Goal: Task Accomplishment & Management: Complete application form

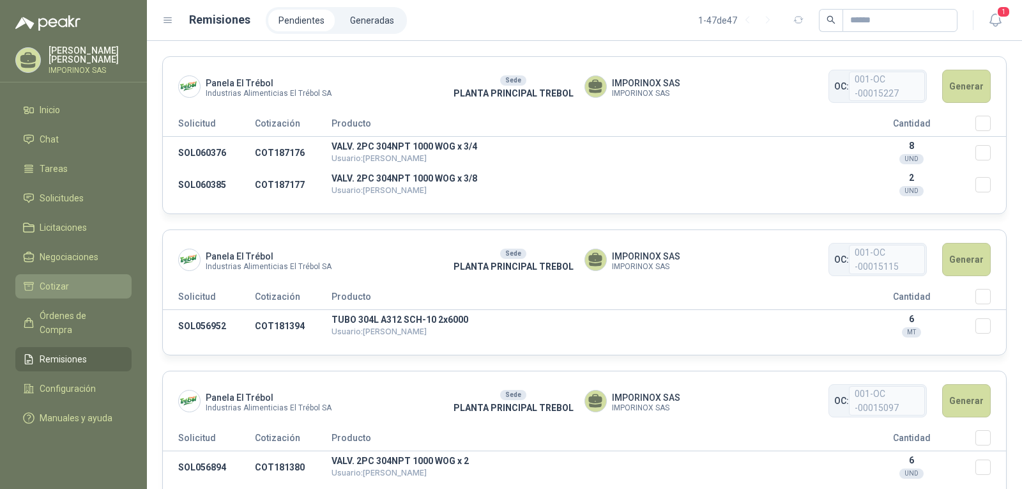
click at [48, 288] on span "Cotizar" at bounding box center [54, 286] width 29 height 14
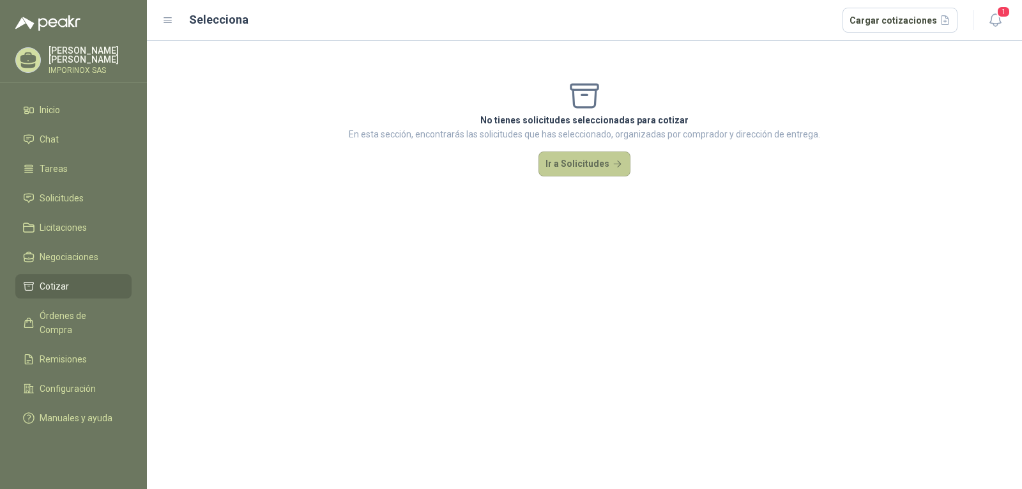
click at [598, 161] on button "Ir a Solicitudes" at bounding box center [584, 164] width 92 height 26
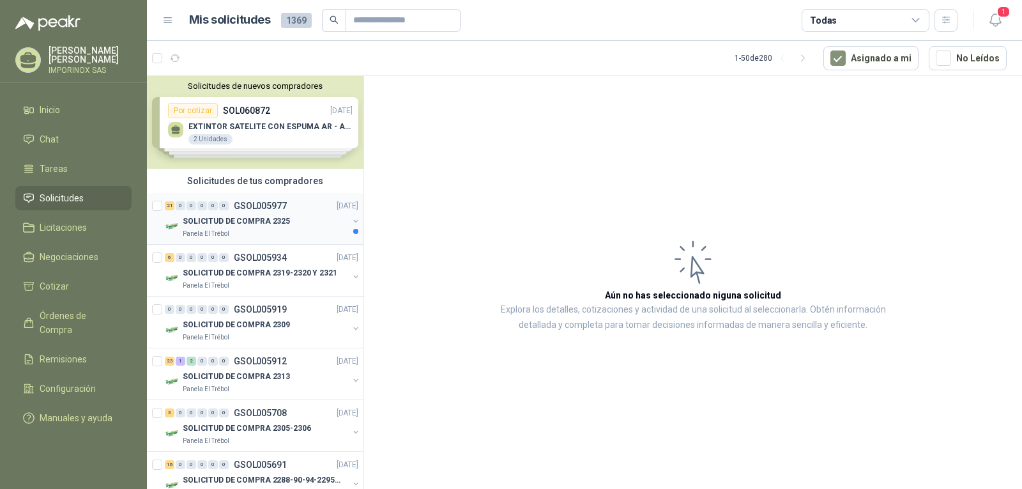
click at [255, 216] on p "SOLICITUD DE COMPRA 2325" at bounding box center [236, 221] width 107 height 12
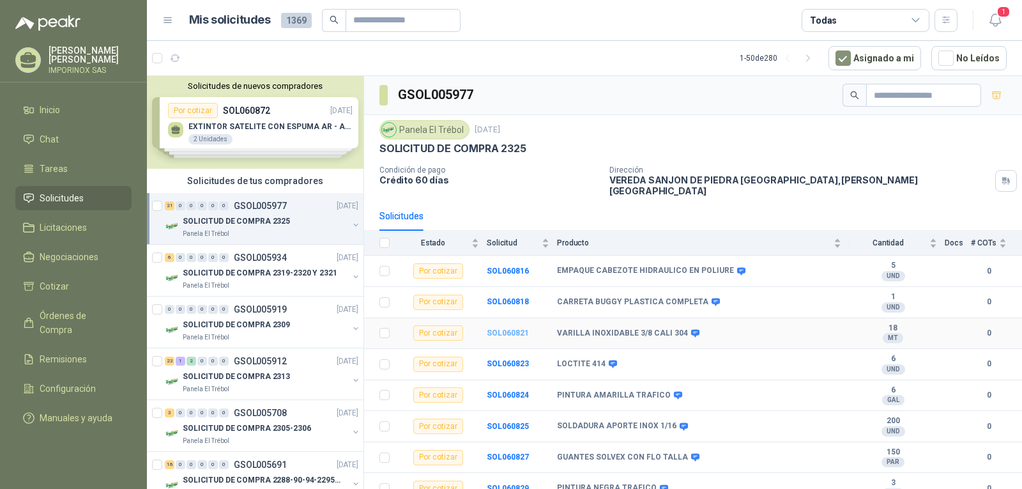
click at [494, 328] on b "SOL060821" at bounding box center [508, 332] width 42 height 9
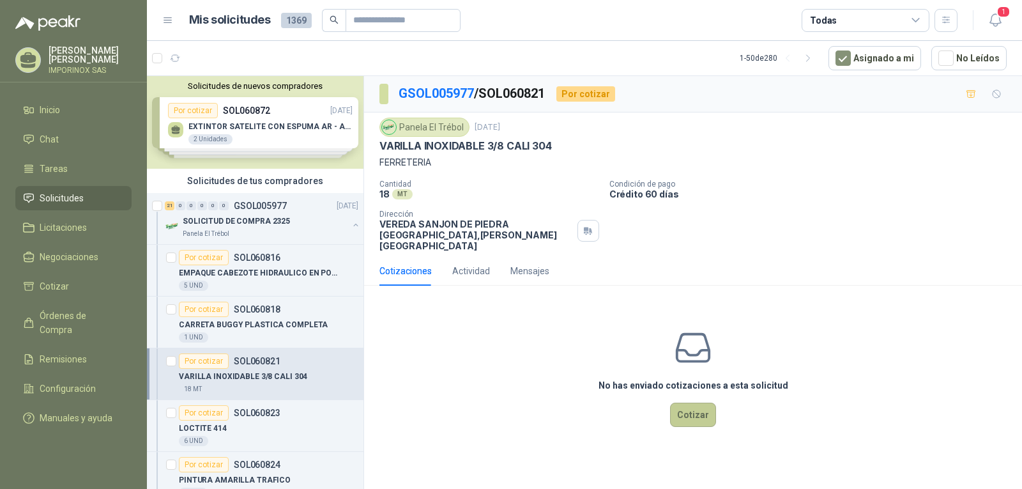
click at [696, 402] on button "Cotizar" at bounding box center [693, 414] width 46 height 24
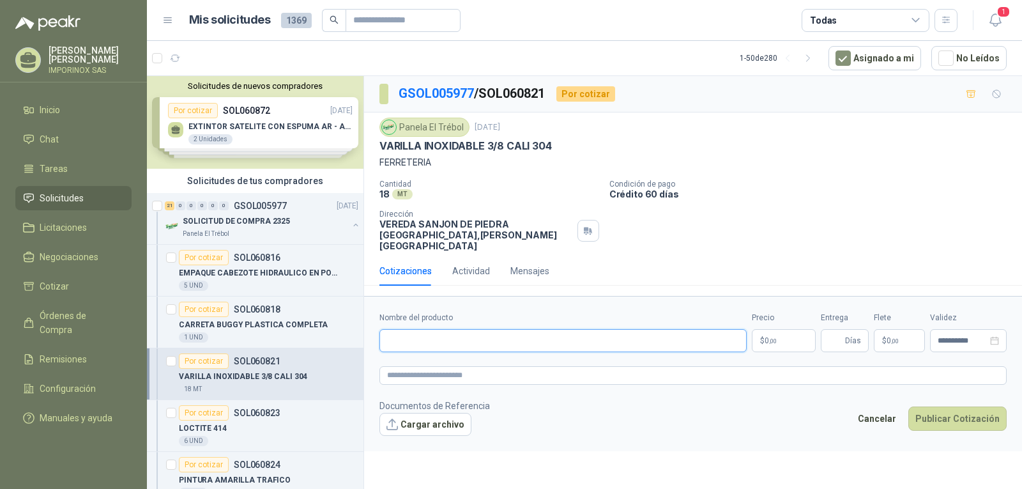
paste input "**********"
type input "**********"
paste textarea "**********"
type textarea "**********"
click at [776, 337] on span ",00" at bounding box center [773, 340] width 8 height 7
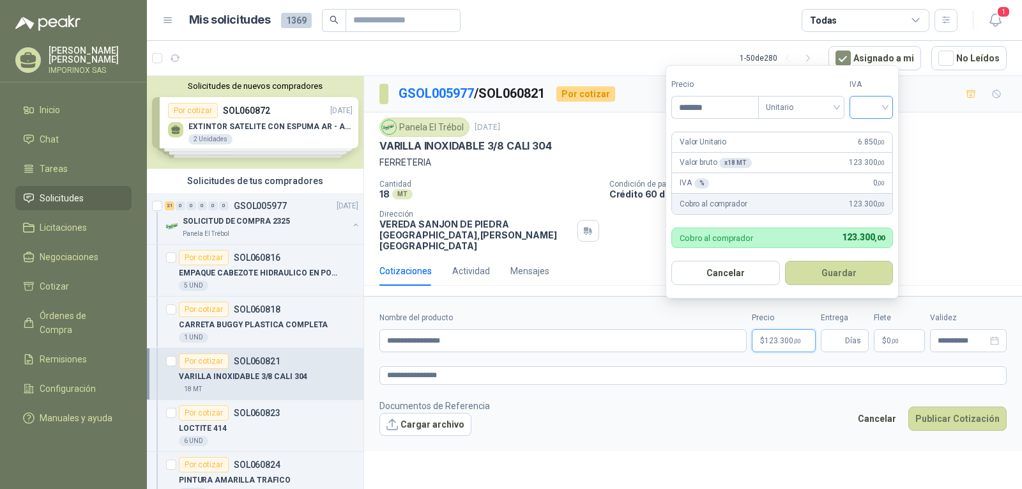
type input "*******"
click at [880, 103] on input "search" at bounding box center [871, 105] width 28 height 19
click at [877, 128] on div "19%" at bounding box center [874, 133] width 24 height 14
click at [829, 271] on button "Guardar" at bounding box center [841, 273] width 110 height 24
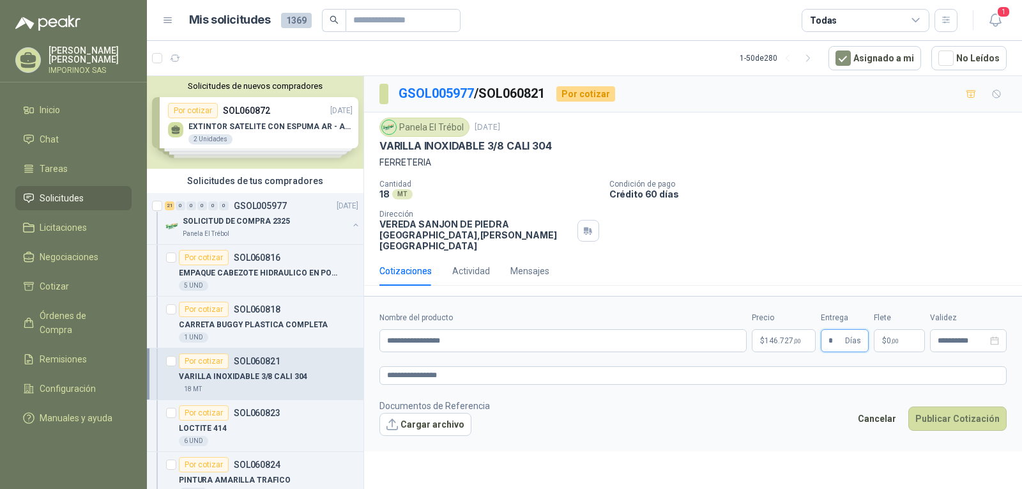
type input "*"
click at [893, 337] on span "0 ,00" at bounding box center [892, 341] width 12 height 8
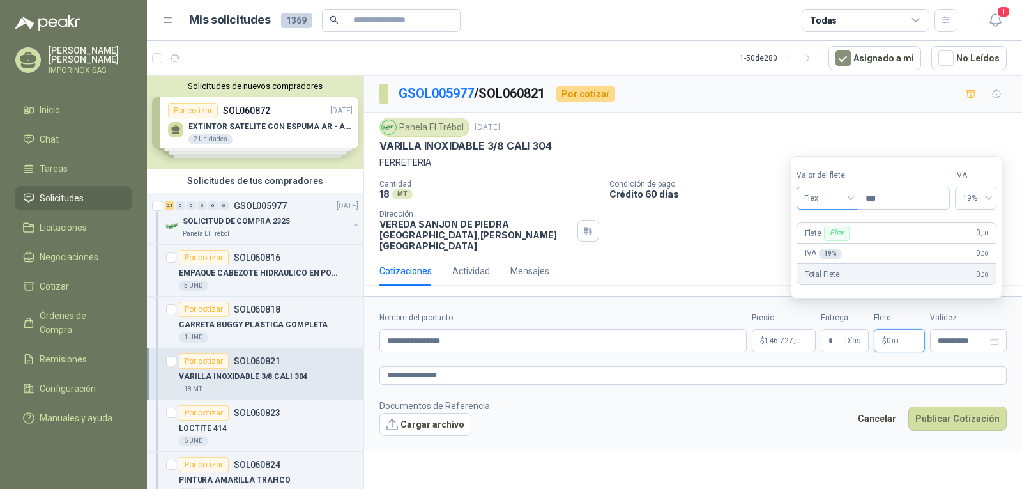
click at [849, 195] on span "Flex" at bounding box center [827, 197] width 47 height 19
click at [828, 247] on div "Incluido" at bounding box center [829, 245] width 44 height 14
click at [994, 336] on icon "close-circle" at bounding box center [994, 340] width 9 height 9
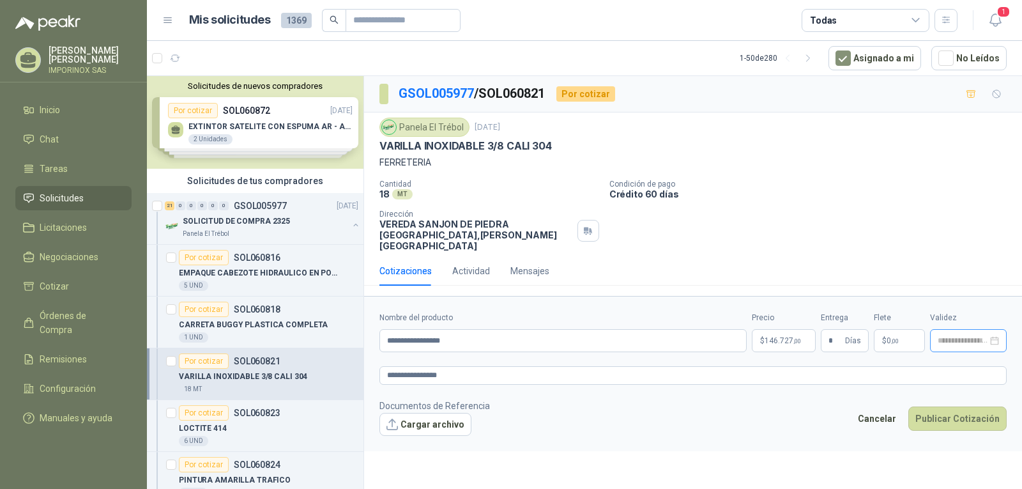
click at [994, 336] on div at bounding box center [967, 340] width 61 height 9
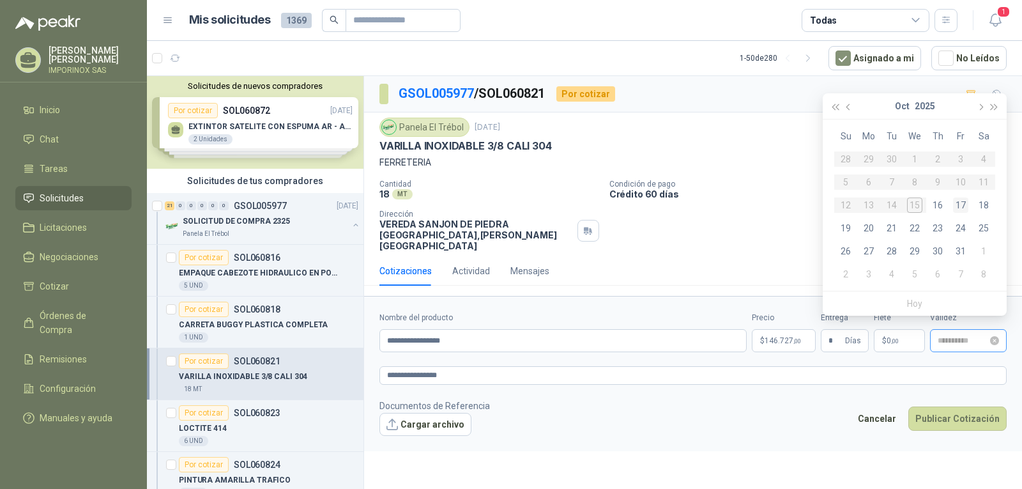
click at [963, 204] on div "17" at bounding box center [960, 204] width 15 height 15
type input "**********"
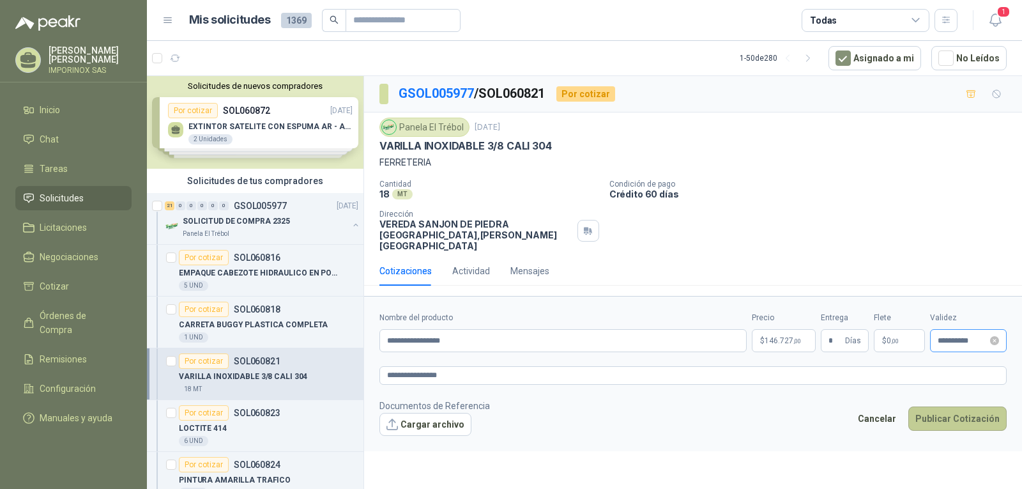
click at [939, 406] on button "Publicar Cotización" at bounding box center [957, 418] width 98 height 24
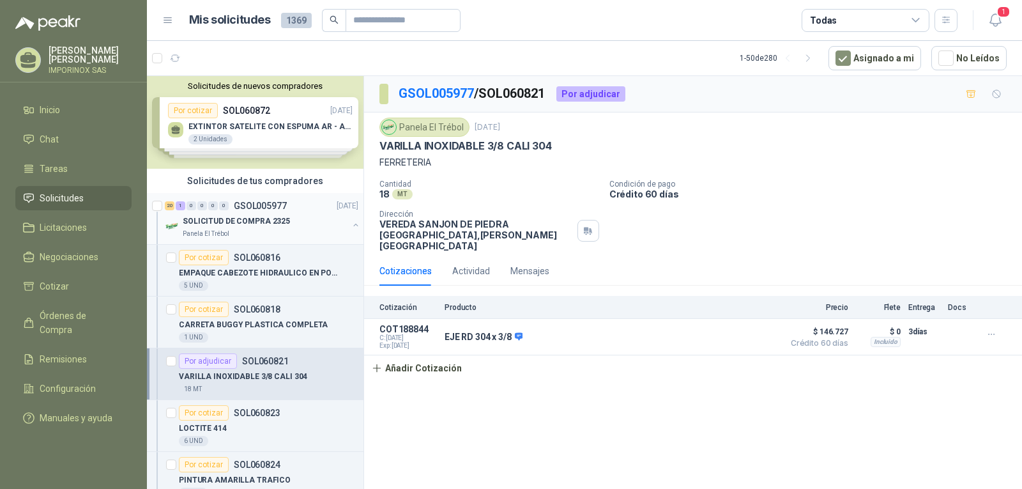
click at [256, 216] on p "SOLICITUD DE COMPRA 2325" at bounding box center [236, 221] width 107 height 12
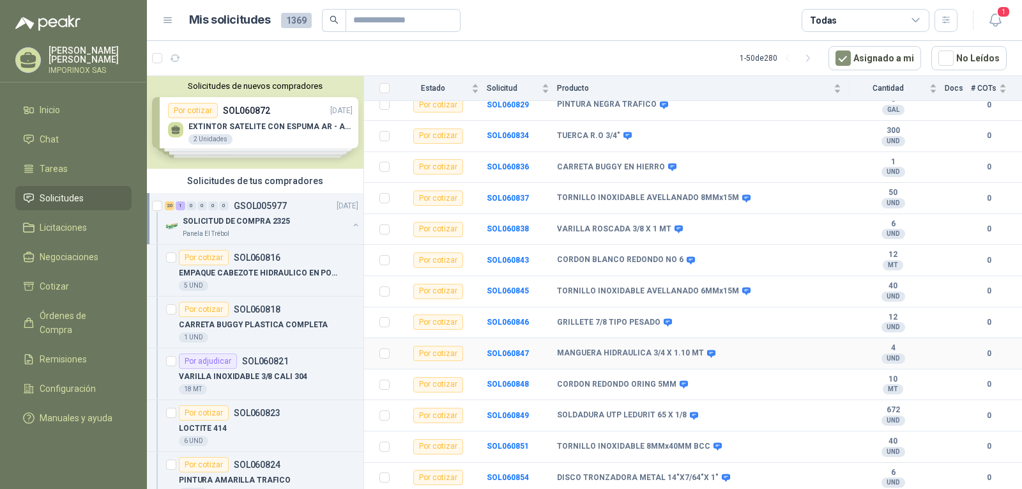
scroll to position [406, 0]
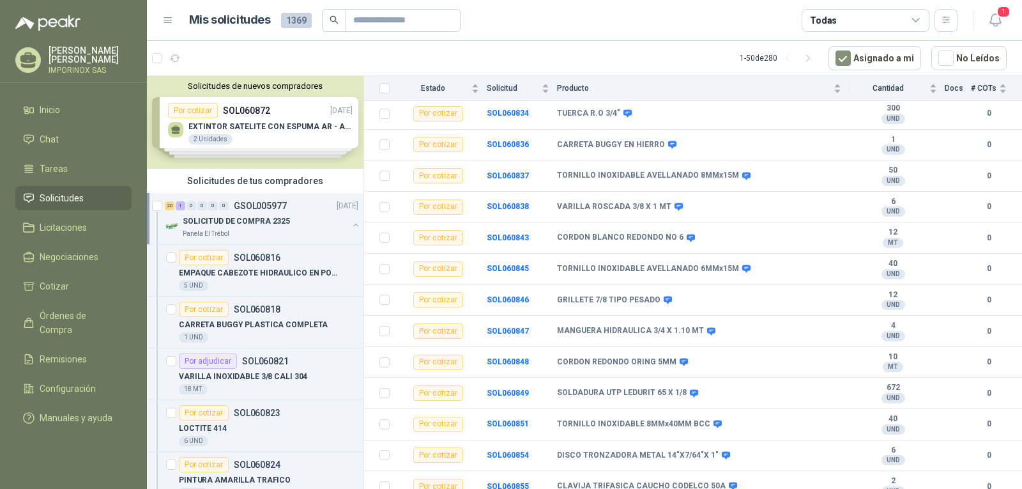
click at [240, 214] on div "SOLICITUD DE COMPRA 2325" at bounding box center [265, 220] width 165 height 15
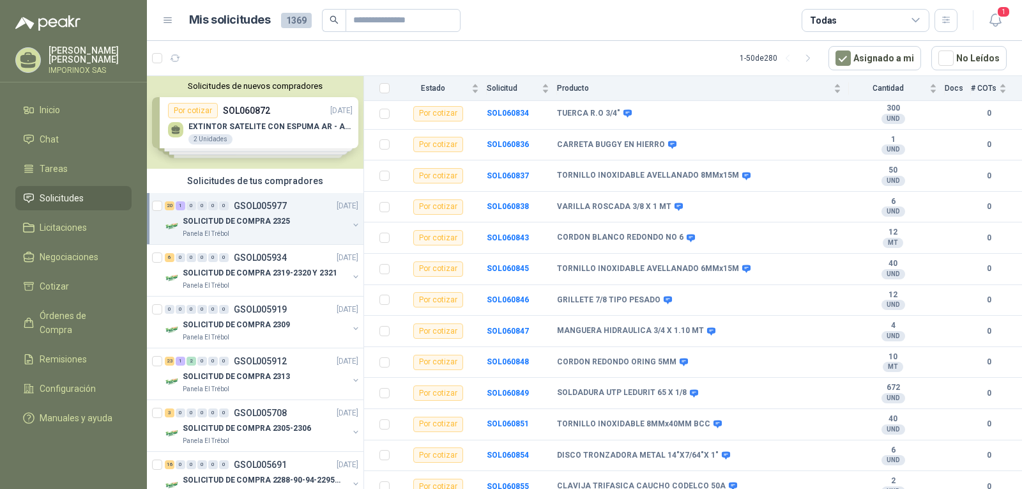
scroll to position [4, 0]
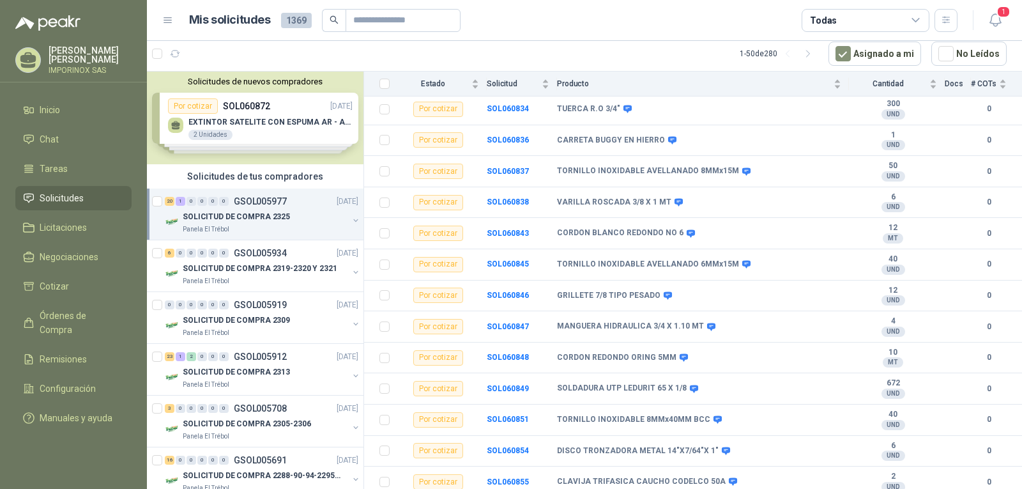
click at [258, 211] on p "SOLICITUD DE COMPRA 2325" at bounding box center [236, 217] width 107 height 12
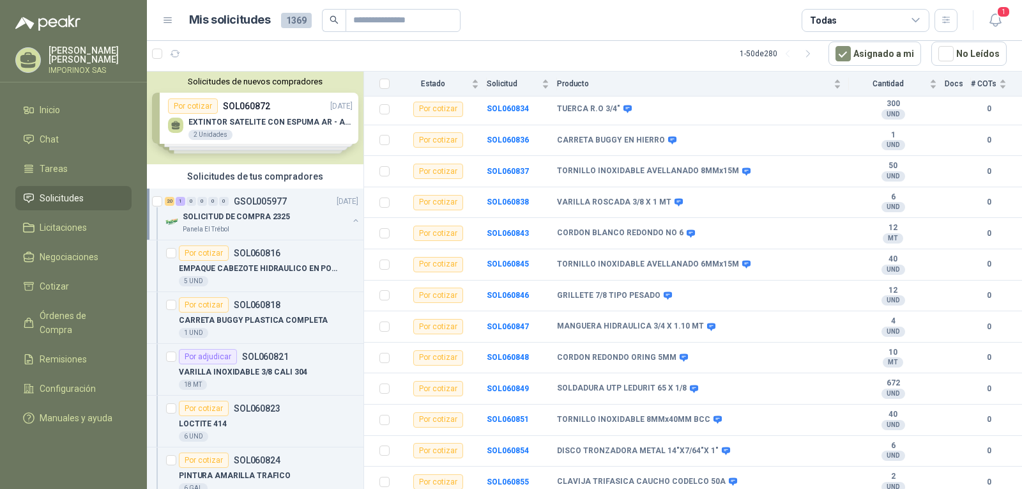
click at [258, 211] on p "SOLICITUD DE COMPRA 2325" at bounding box center [236, 217] width 107 height 12
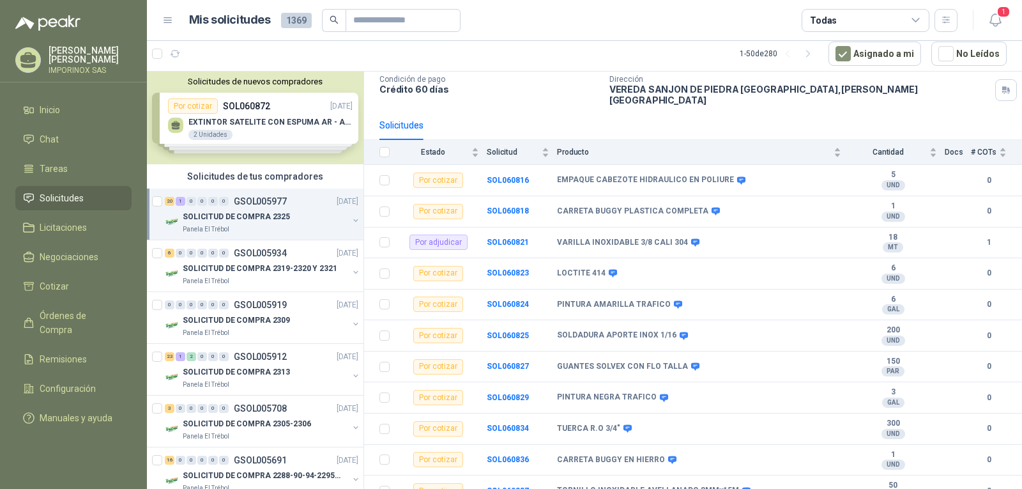
scroll to position [0, 0]
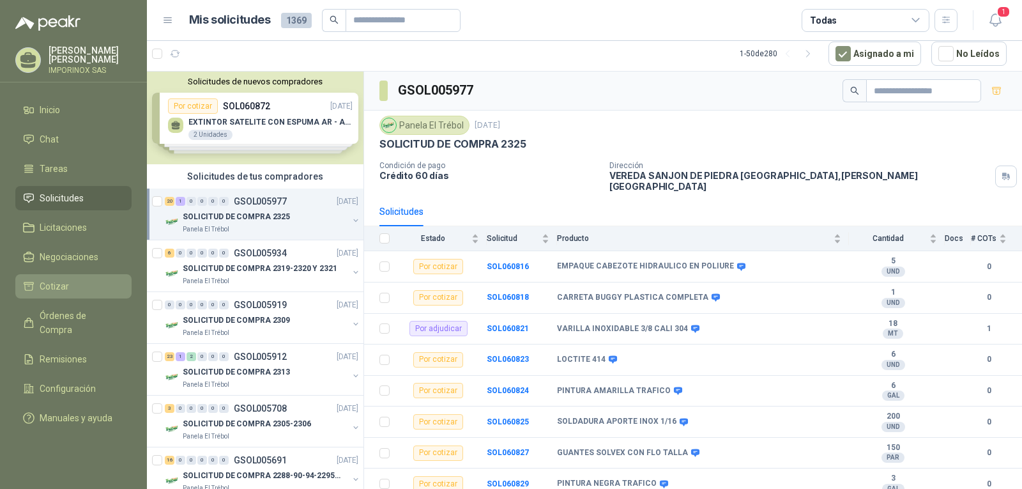
click at [60, 284] on span "Cotizar" at bounding box center [54, 286] width 29 height 14
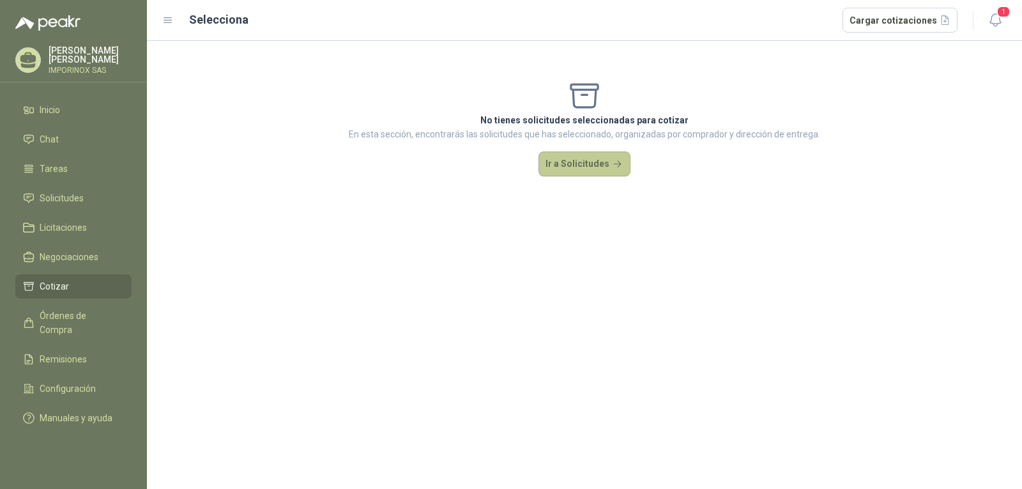
click at [579, 164] on button "Ir a Solicitudes" at bounding box center [584, 164] width 92 height 26
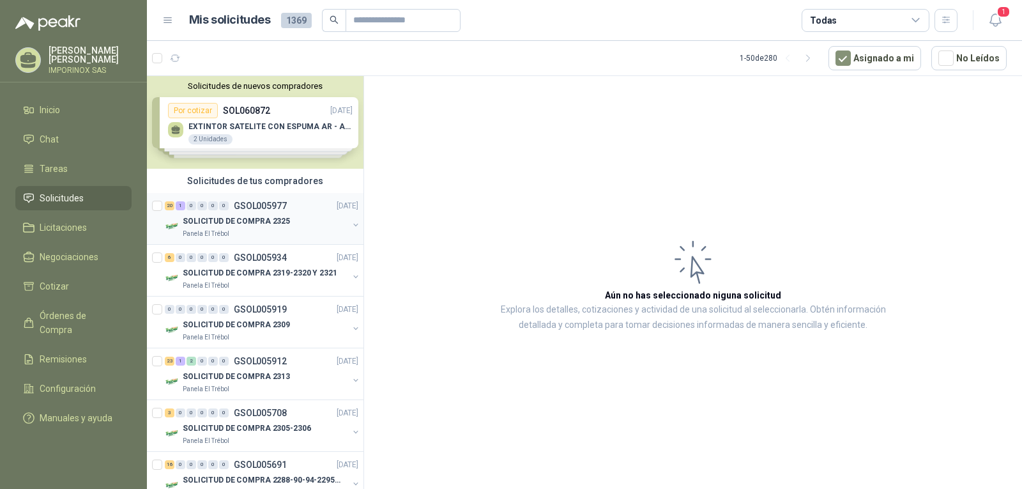
click at [248, 207] on p "GSOL005977" at bounding box center [260, 205] width 53 height 9
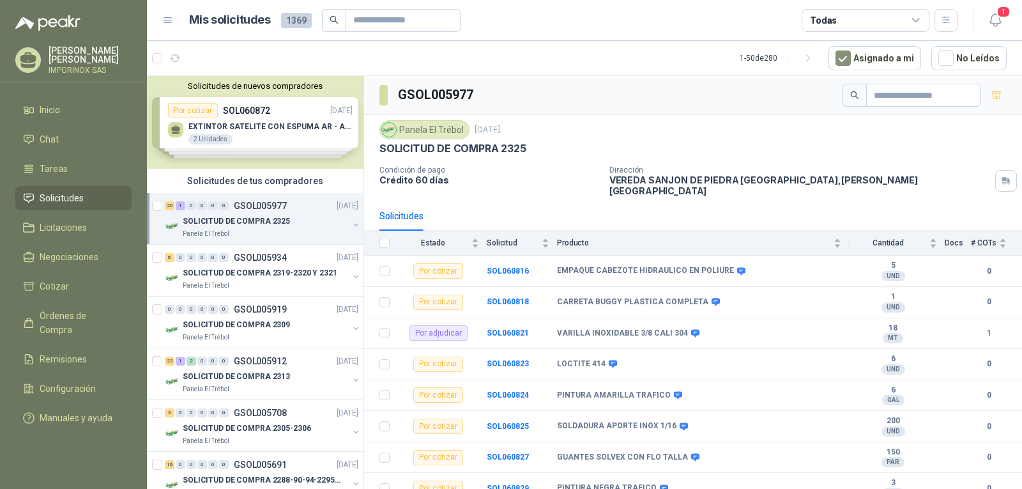
click at [269, 128] on div "Solicitudes de nuevos compradores Por cotizar SOL060872 [DATE] EXTINTOR SATELIT…" at bounding box center [255, 122] width 216 height 93
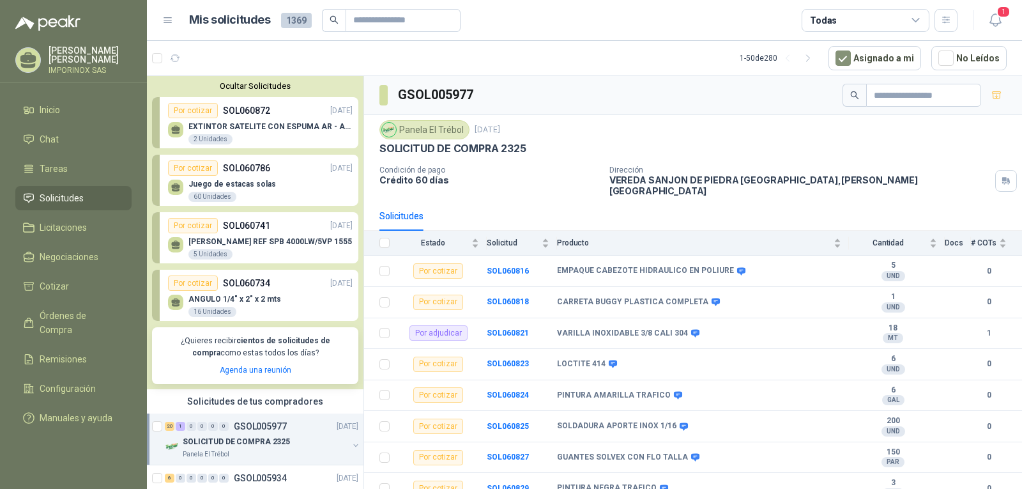
click at [265, 85] on button "Ocultar Solicitudes" at bounding box center [255, 86] width 206 height 10
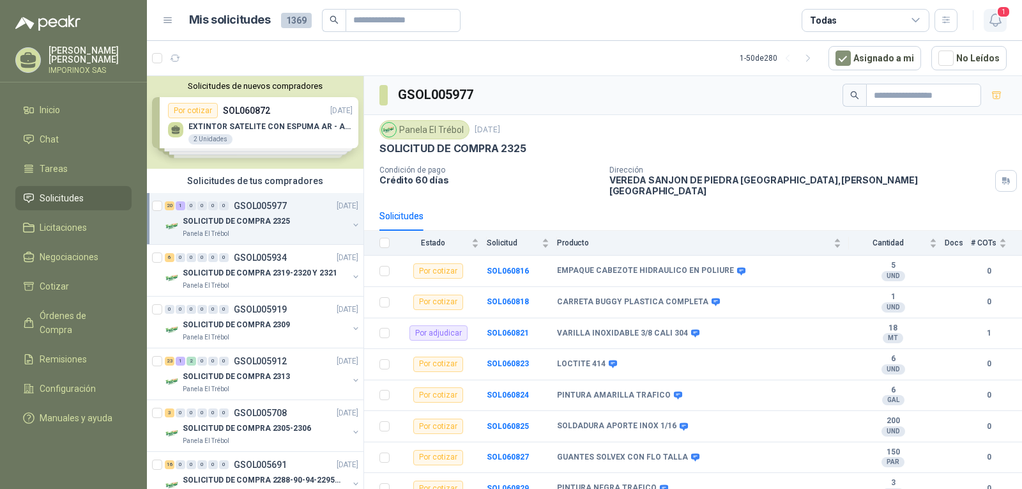
click at [1001, 8] on span "1" at bounding box center [1003, 12] width 14 height 12
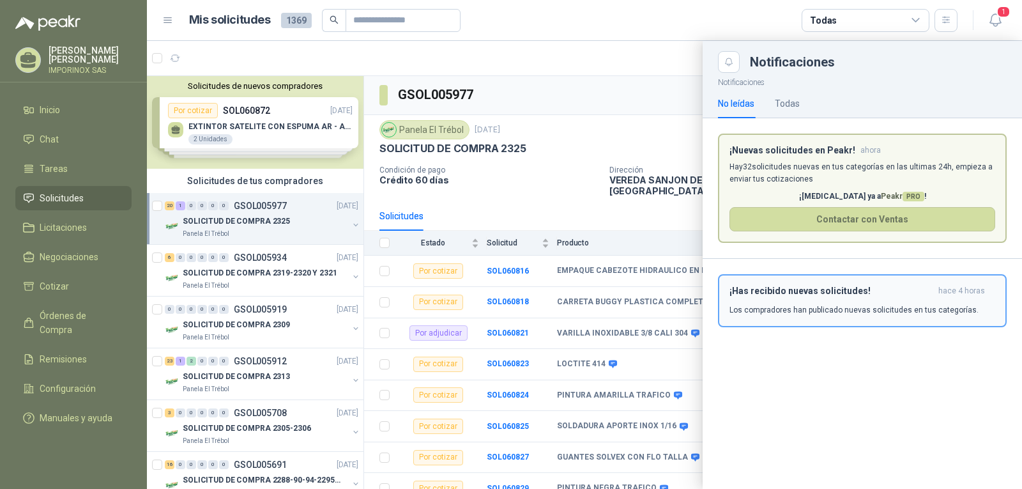
click at [843, 301] on div "¡Has recibido nuevas solicitudes! hace 4 horas Los compradores han publicado nu…" at bounding box center [862, 300] width 266 height 30
